Goal: Information Seeking & Learning: Check status

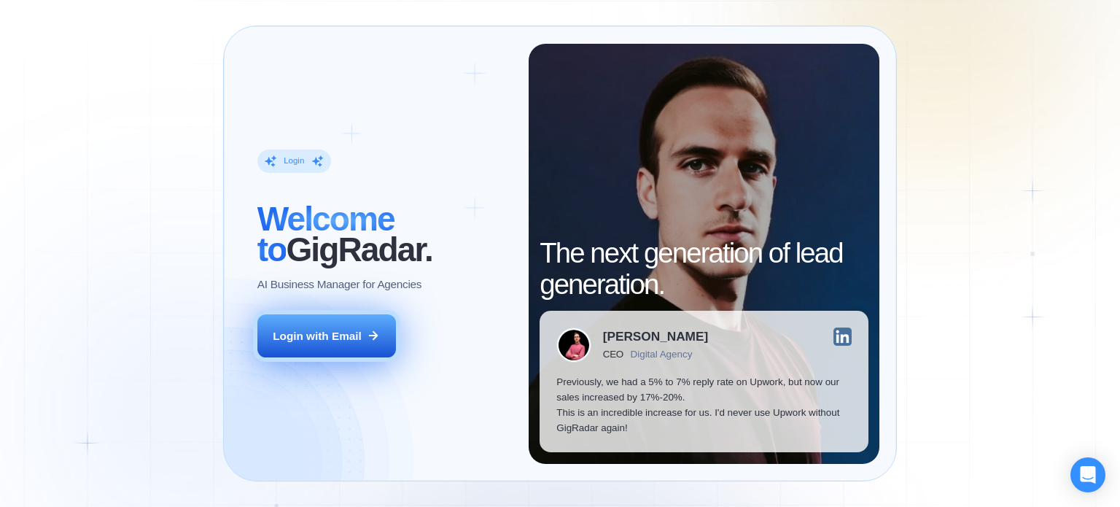
click at [335, 341] on div "Login with Email" at bounding box center [317, 335] width 89 height 15
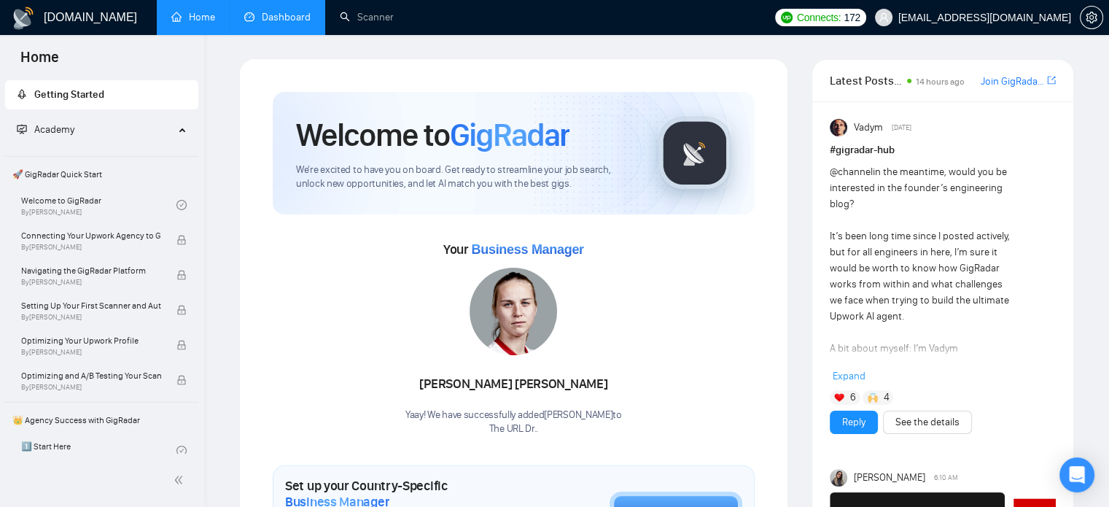
click at [279, 22] on link "Dashboard" at bounding box center [277, 17] width 66 height 12
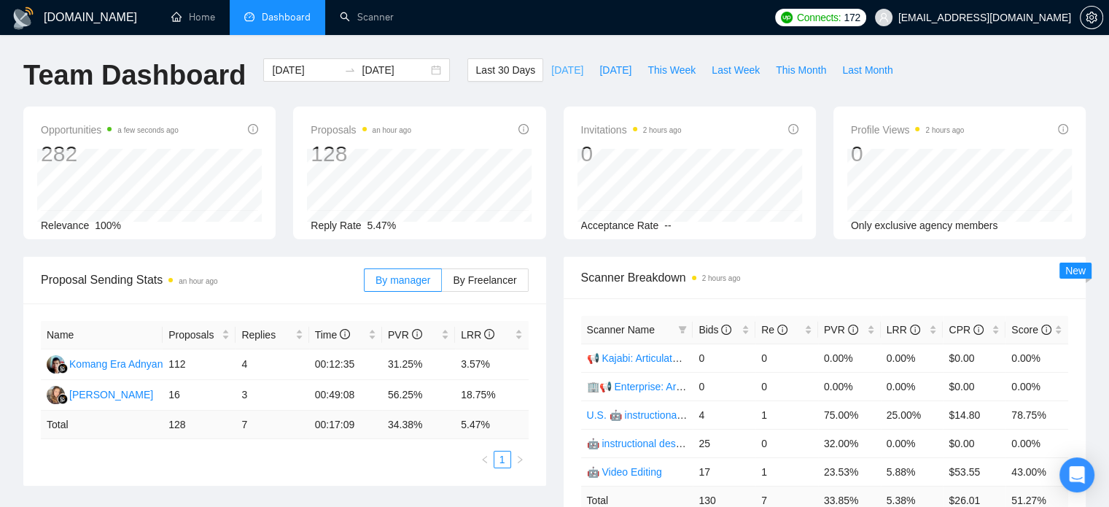
click at [551, 69] on span "[DATE]" at bounding box center [567, 70] width 32 height 16
click at [599, 61] on button "[DATE]" at bounding box center [615, 69] width 48 height 23
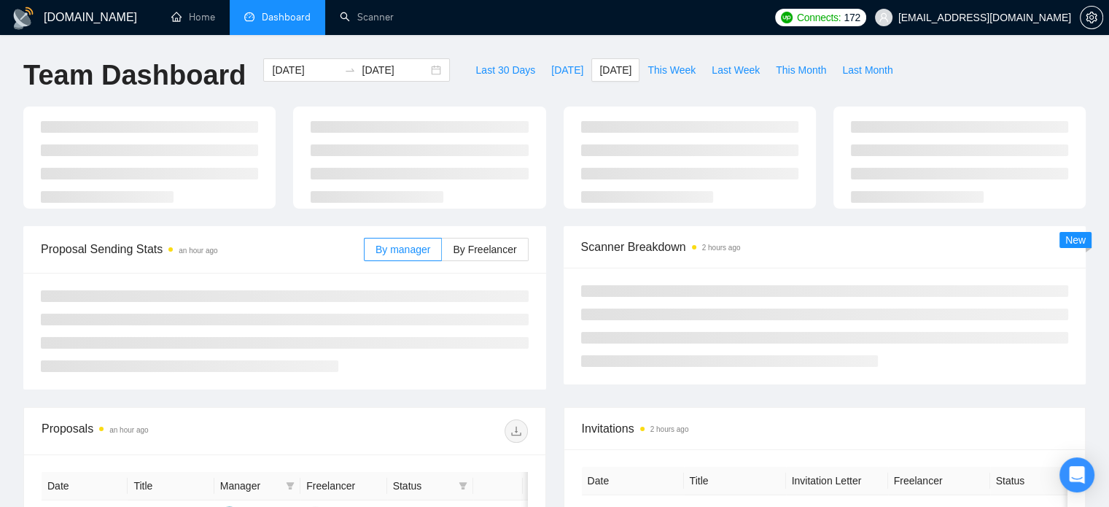
type input "[DATE]"
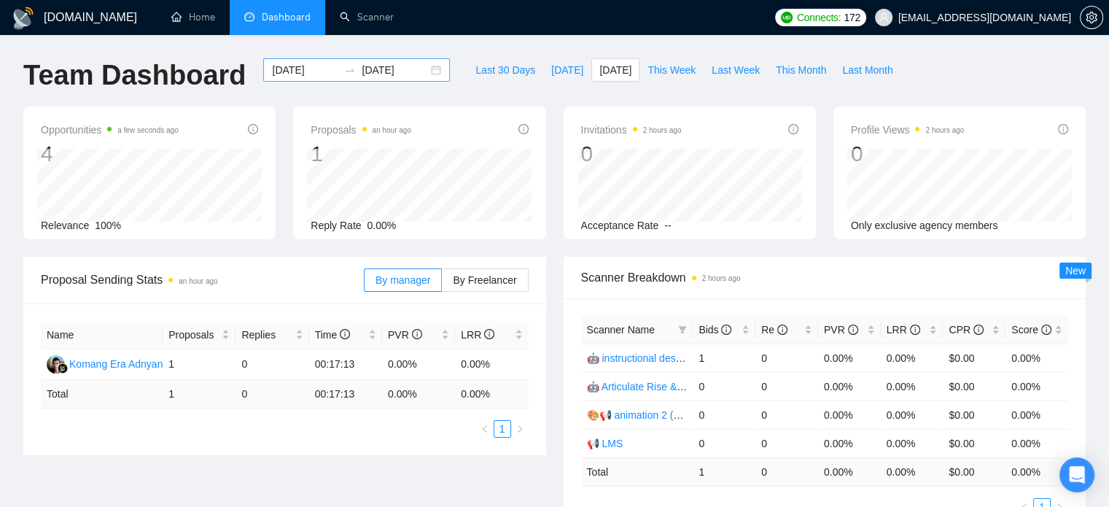
click at [288, 70] on input "[DATE]" at bounding box center [305, 70] width 66 height 16
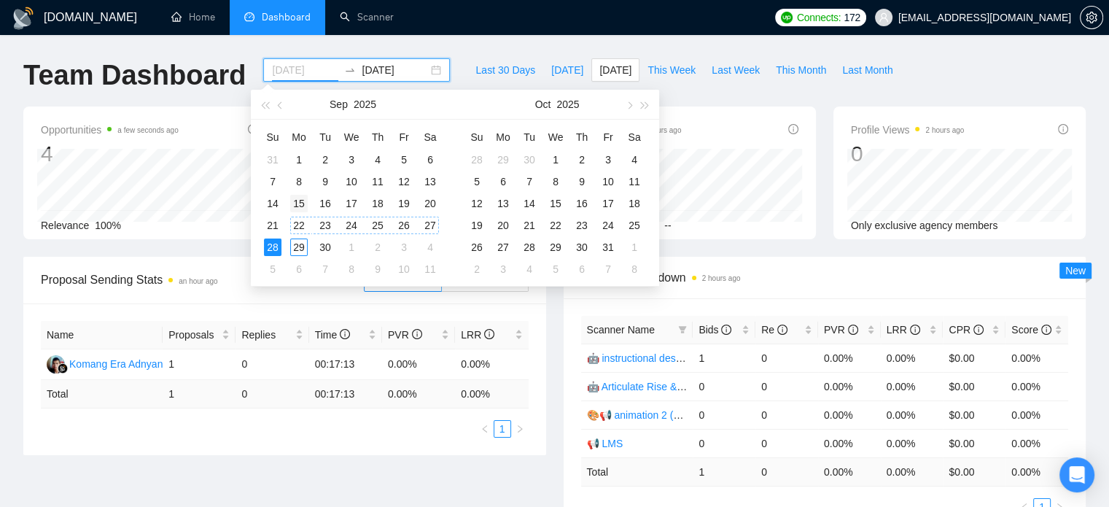
type input "[DATE]"
click at [300, 202] on div "15" at bounding box center [298, 203] width 17 height 17
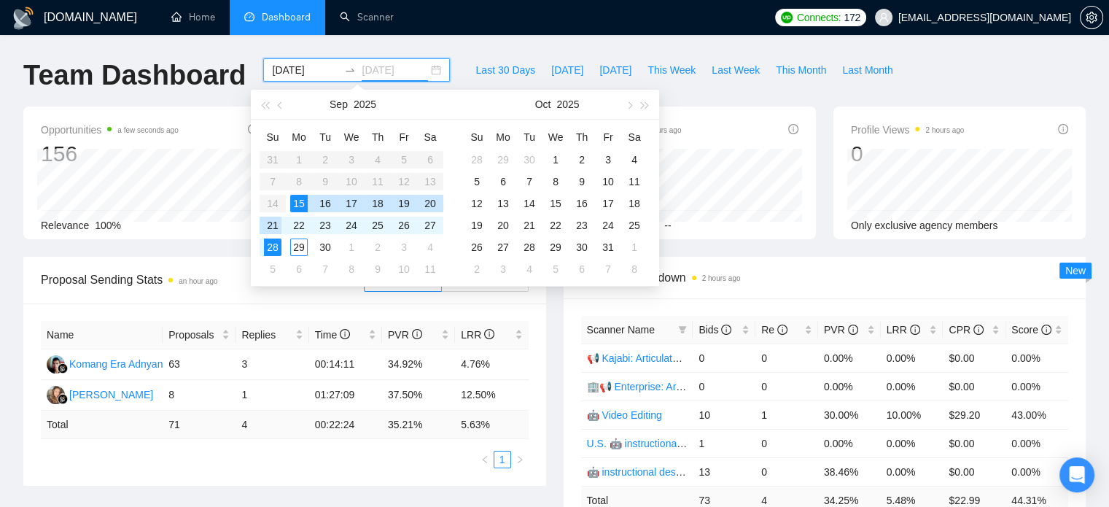
click at [275, 227] on div "21" at bounding box center [272, 225] width 17 height 17
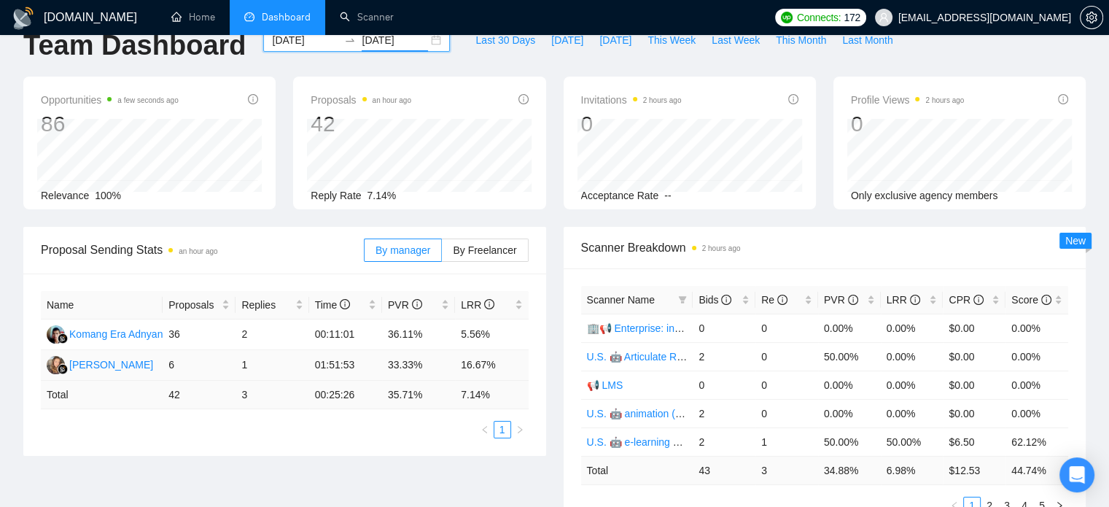
scroll to position [31, 0]
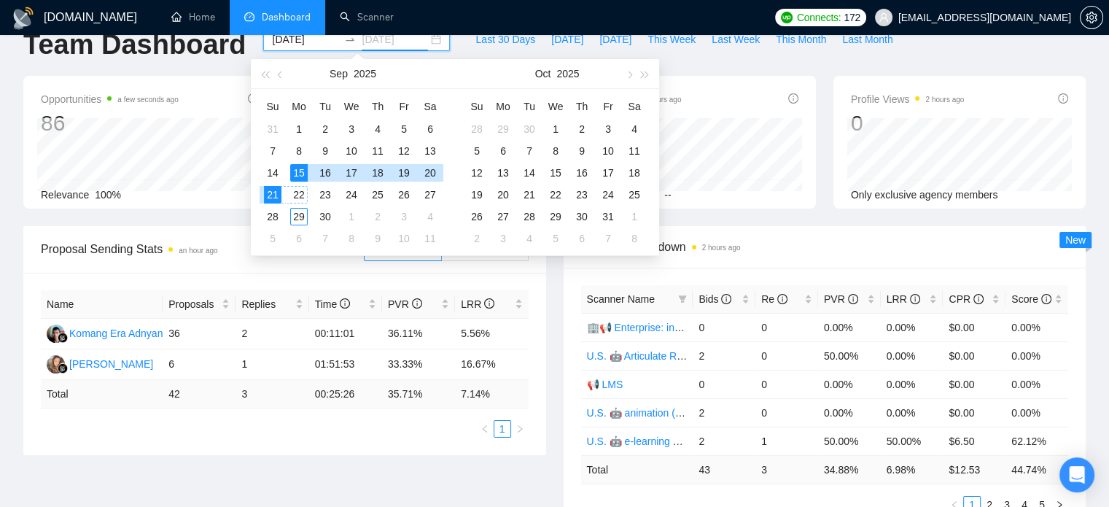
type input "[DATE]"
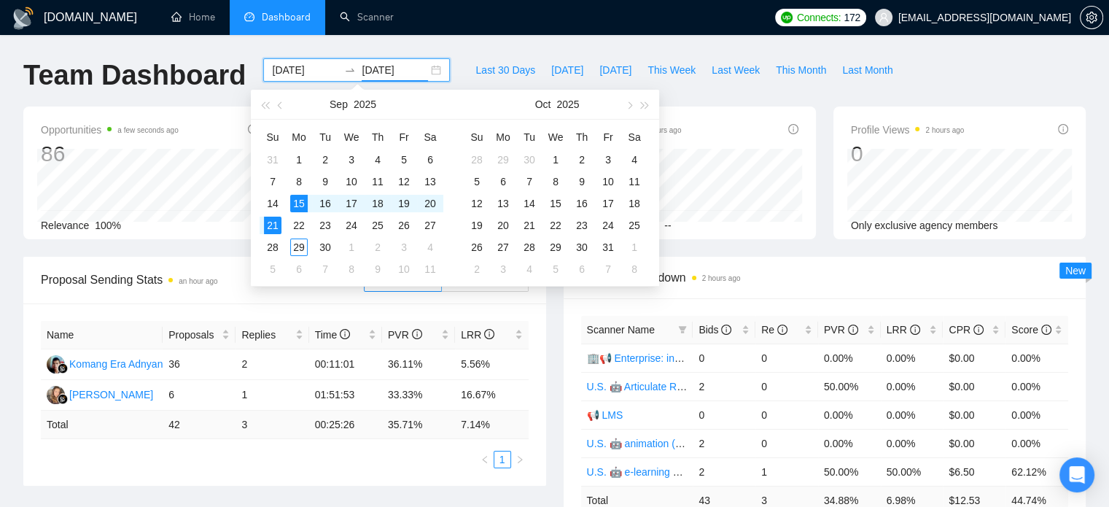
click at [289, 63] on input "[DATE]" at bounding box center [305, 70] width 66 height 16
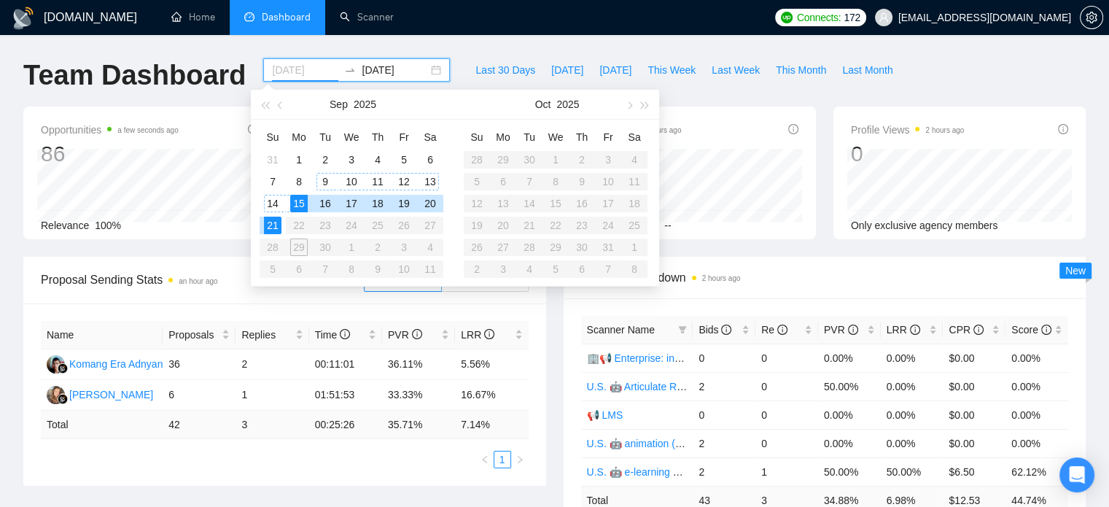
type input "[DATE]"
click at [384, 72] on input "[DATE]" at bounding box center [395, 70] width 66 height 16
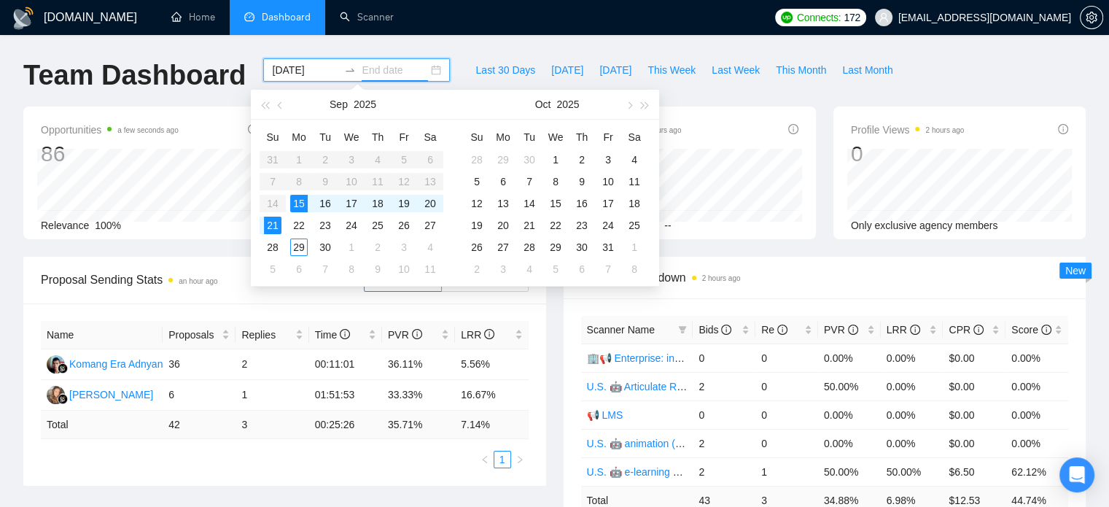
click at [299, 73] on input "[DATE]" at bounding box center [305, 70] width 66 height 16
type input "[DATE]"
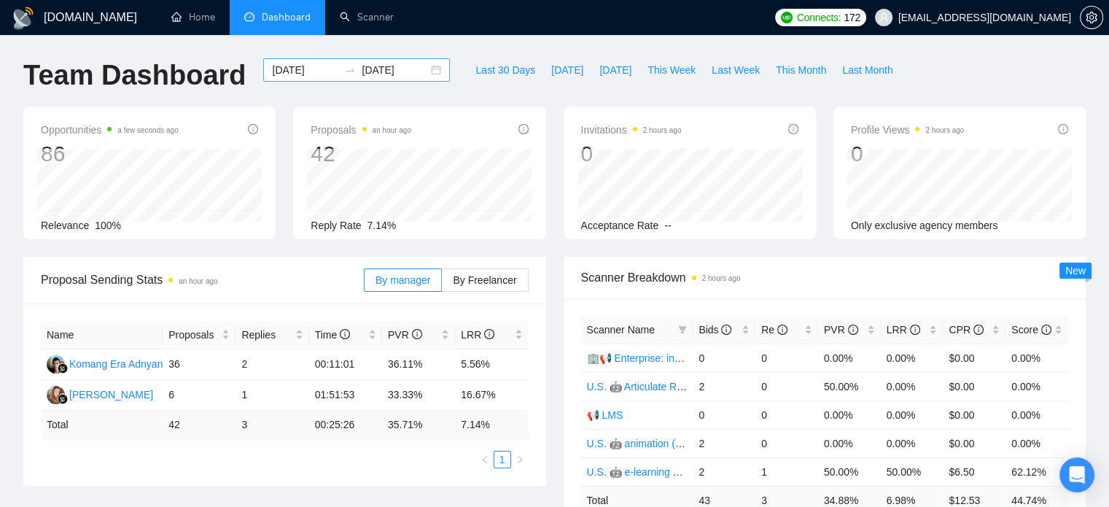
click at [277, 74] on input "[DATE]" at bounding box center [305, 70] width 66 height 16
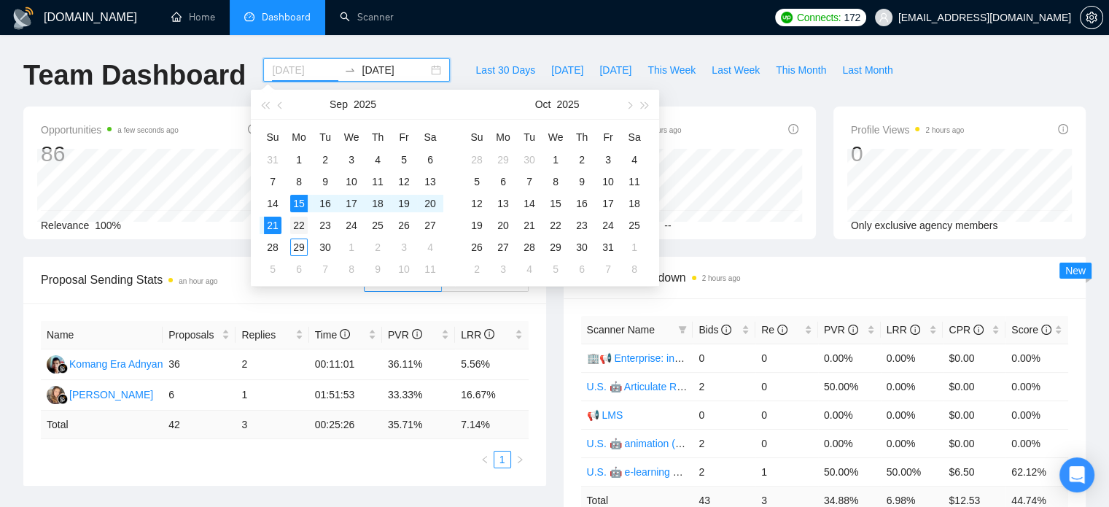
type input "[DATE]"
click at [300, 214] on td "22" at bounding box center [299, 225] width 26 height 22
click at [273, 249] on div "28" at bounding box center [272, 246] width 17 height 17
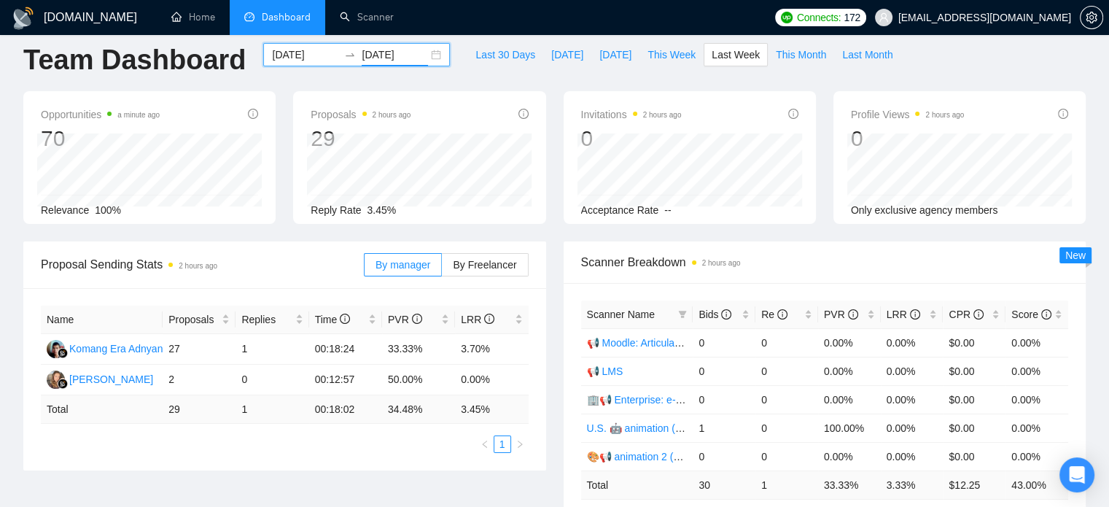
scroll to position [16, 0]
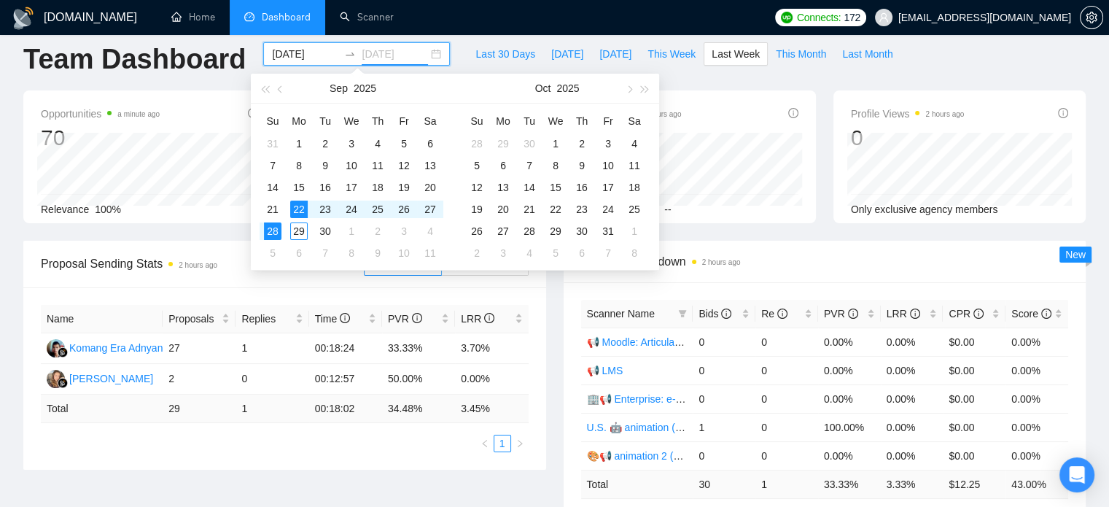
type input "[DATE]"
